Goal: Task Accomplishment & Management: Manage account settings

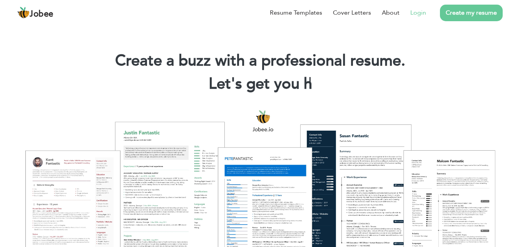
click at [421, 14] on link "Login" at bounding box center [418, 12] width 16 height 9
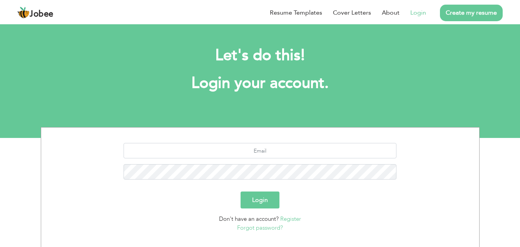
drag, startPoint x: 0, startPoint y: 0, endPoint x: 219, endPoint y: 75, distance: 231.3
click at [219, 75] on h1 "Login your account." at bounding box center [260, 83] width 416 height 20
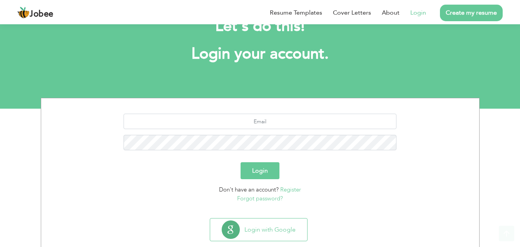
scroll to position [45, 0]
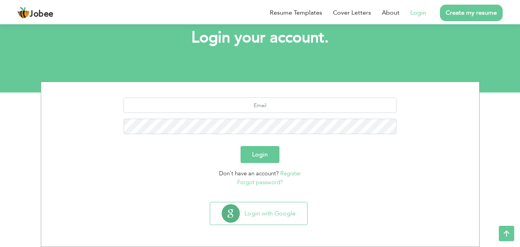
click at [300, 172] on link "Register" at bounding box center [290, 173] width 21 height 8
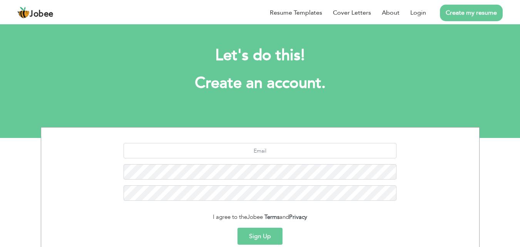
scroll to position [73, 0]
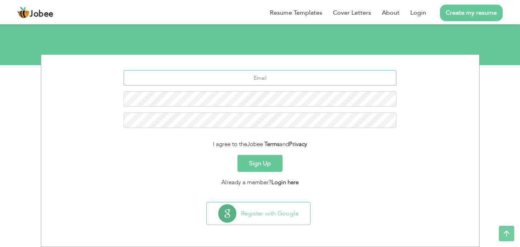
click at [259, 79] on input "text" at bounding box center [260, 77] width 273 height 15
type input "hassan.shoukat231@gmail.com"
click at [238, 155] on button "Sign Up" at bounding box center [260, 163] width 45 height 17
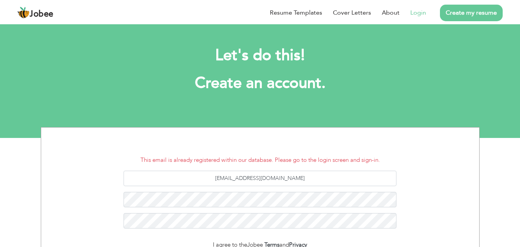
click at [420, 12] on link "Login" at bounding box center [418, 12] width 16 height 9
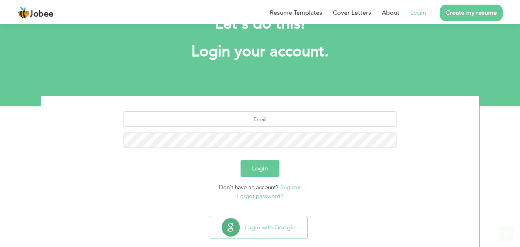
scroll to position [45, 0]
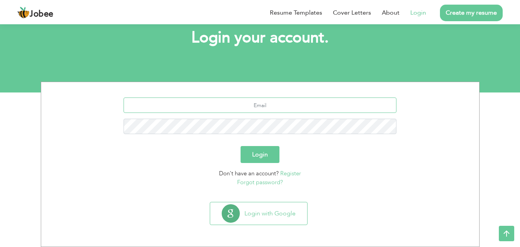
click at [271, 98] on input "text" at bounding box center [260, 104] width 273 height 15
type input "[EMAIL_ADDRESS][DOMAIN_NAME]"
click at [268, 115] on div "hassanmahmood331@gmail.com" at bounding box center [260, 118] width 427 height 42
click at [241, 146] on button "Login" at bounding box center [260, 154] width 39 height 17
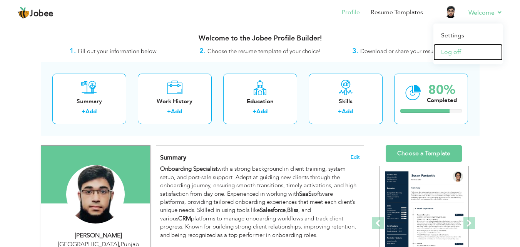
click at [455, 54] on link "Log off" at bounding box center [467, 52] width 69 height 17
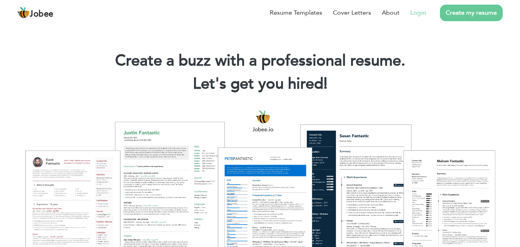
click at [422, 11] on link "Login" at bounding box center [418, 12] width 16 height 9
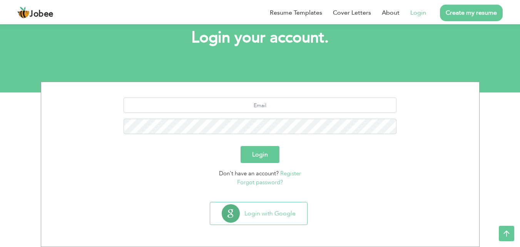
scroll to position [45, 0]
click at [269, 109] on input "text" at bounding box center [260, 104] width 273 height 15
click at [286, 171] on link "Register" at bounding box center [290, 173] width 21 height 8
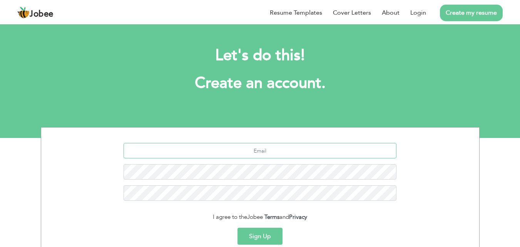
click at [248, 152] on input "text" at bounding box center [260, 150] width 273 height 15
type input "samkhnz26@gmail.com"
click at [273, 236] on button "Sign Up" at bounding box center [260, 236] width 45 height 17
